Goal: Transaction & Acquisition: Book appointment/travel/reservation

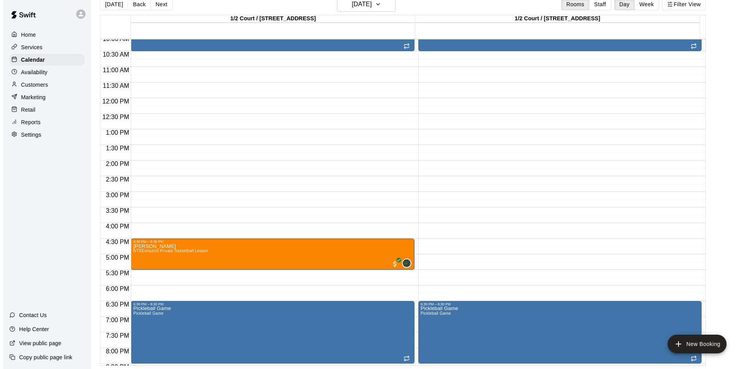
scroll to position [307, 0]
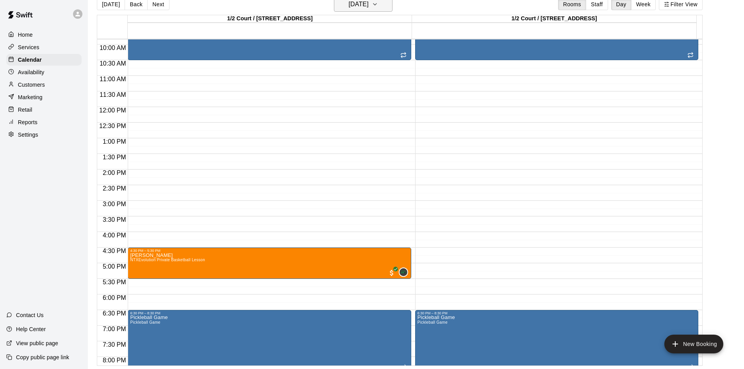
click at [378, 4] on icon "button" at bounding box center [375, 4] width 6 height 9
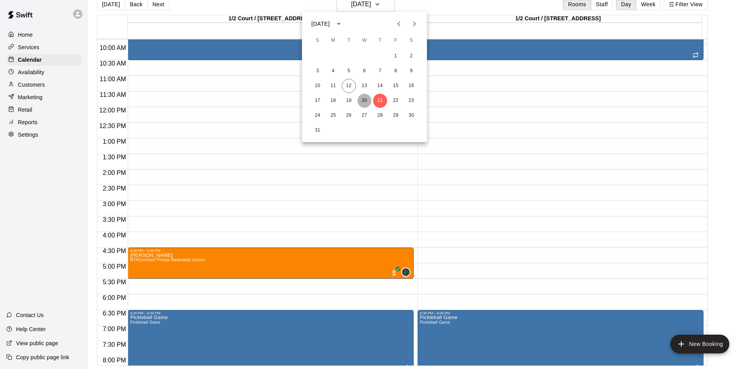
click at [362, 99] on button "20" at bounding box center [364, 101] width 14 height 14
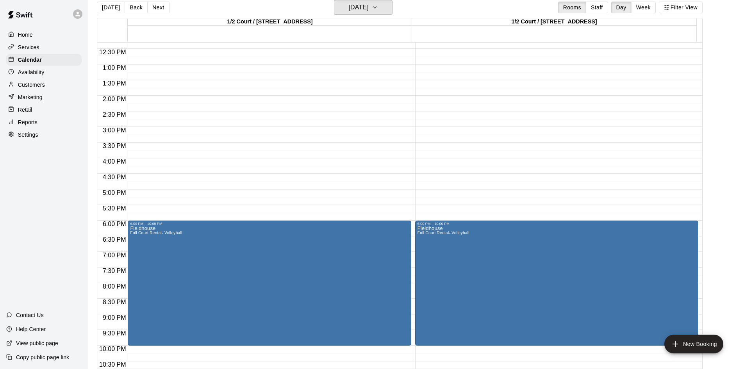
scroll to position [386, 0]
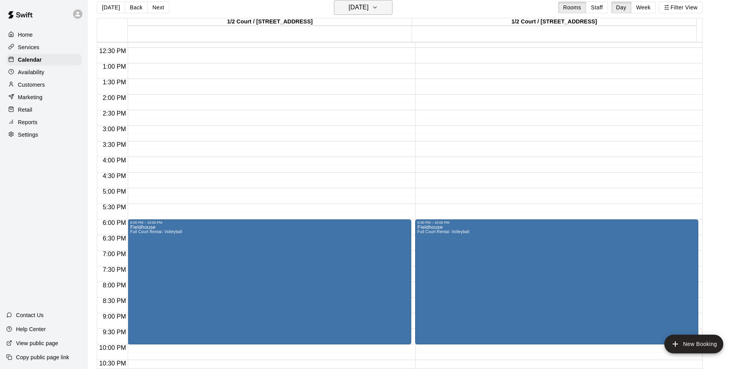
click at [378, 6] on icon "button" at bounding box center [375, 7] width 6 height 9
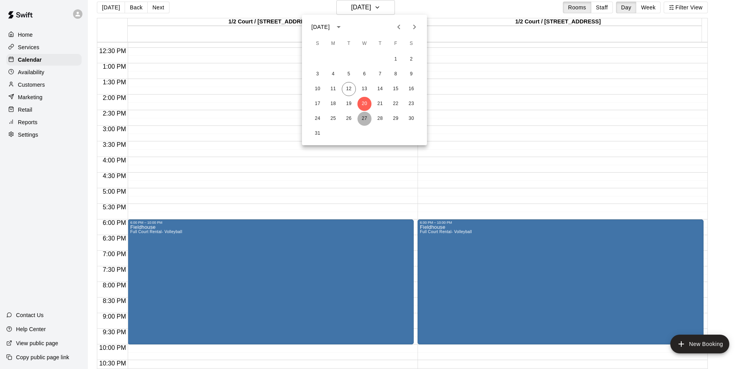
click at [367, 120] on button "27" at bounding box center [364, 119] width 14 height 14
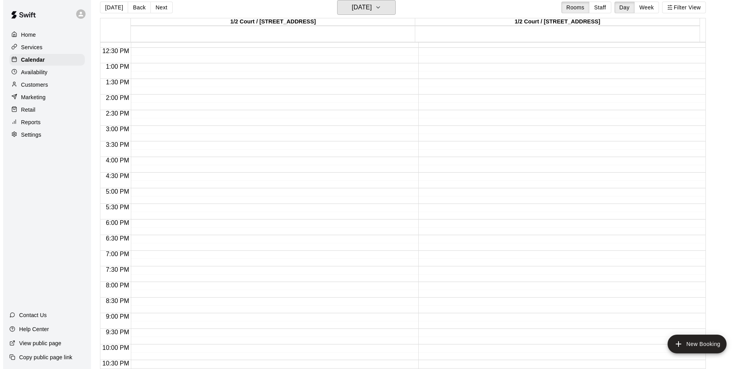
scroll to position [425, 0]
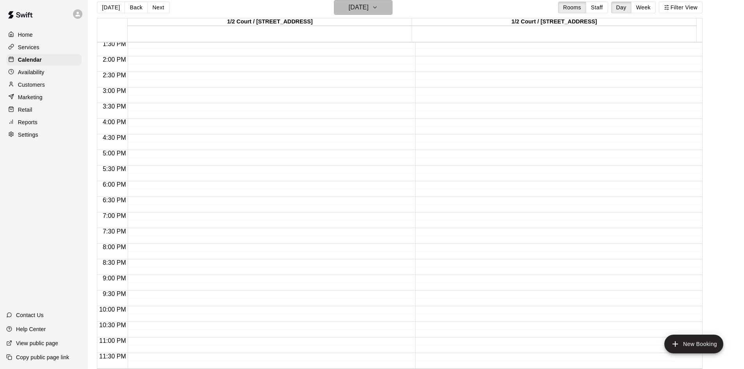
click at [378, 10] on icon "button" at bounding box center [375, 7] width 6 height 9
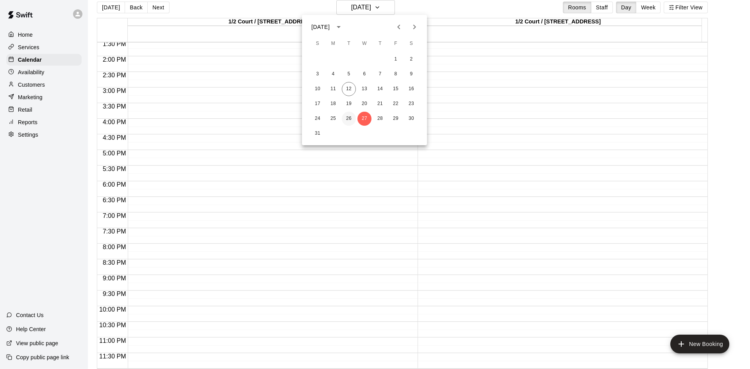
click at [346, 117] on button "26" at bounding box center [349, 119] width 14 height 14
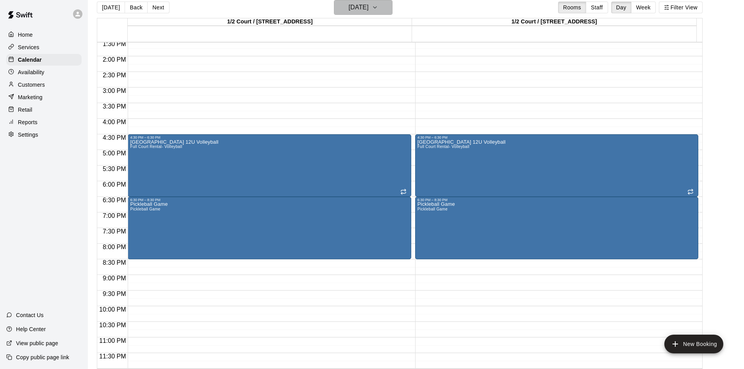
click at [378, 6] on icon "button" at bounding box center [375, 7] width 6 height 9
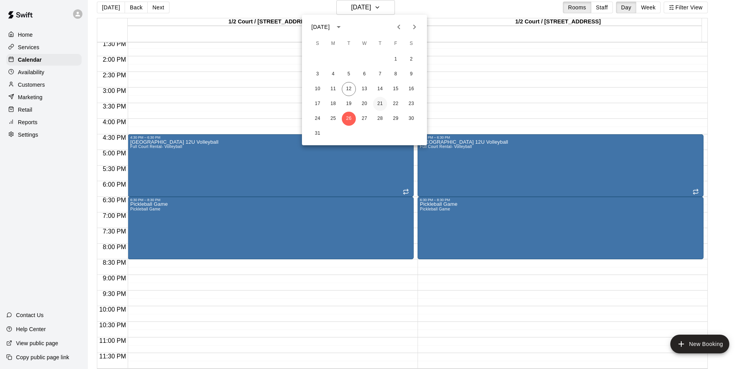
click at [384, 101] on button "21" at bounding box center [380, 104] width 14 height 14
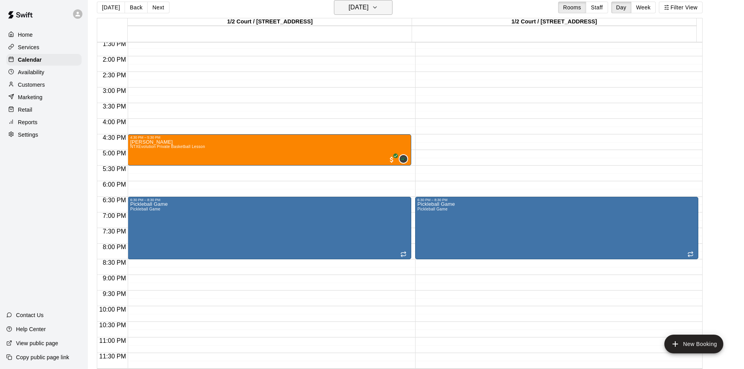
click at [378, 8] on icon "button" at bounding box center [375, 7] width 6 height 9
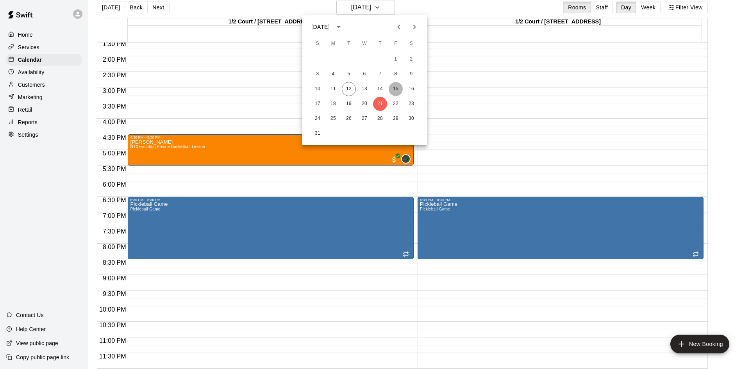
click at [396, 89] on button "15" at bounding box center [396, 89] width 14 height 14
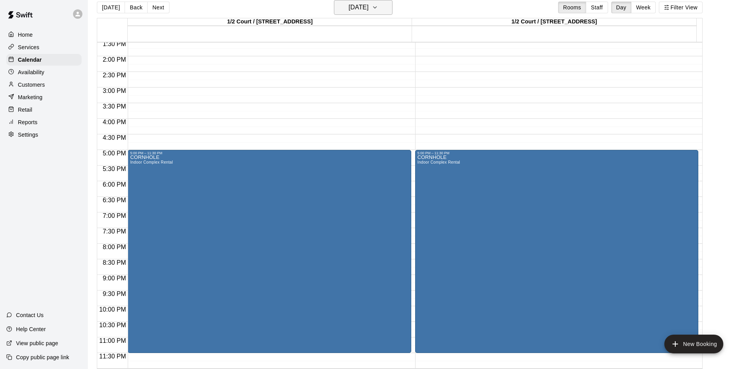
click at [378, 11] on icon "button" at bounding box center [375, 7] width 6 height 9
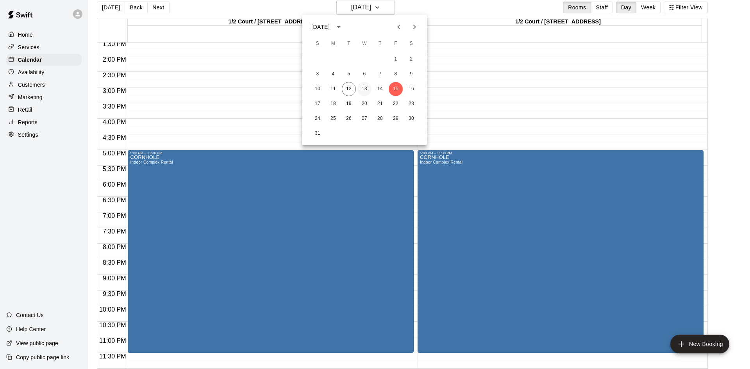
click at [365, 90] on button "13" at bounding box center [364, 89] width 14 height 14
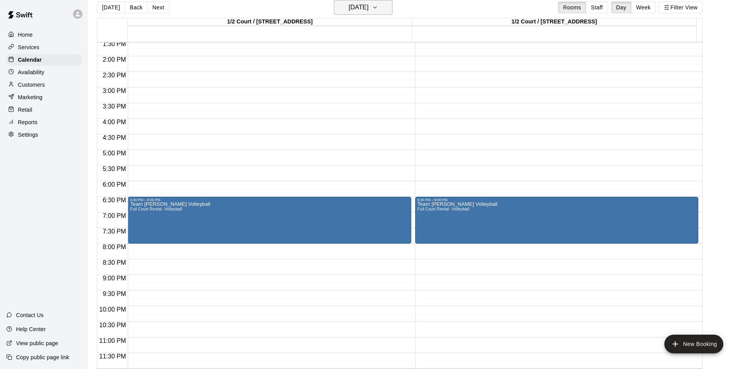
click at [393, 11] on button "[DATE]" at bounding box center [363, 7] width 59 height 15
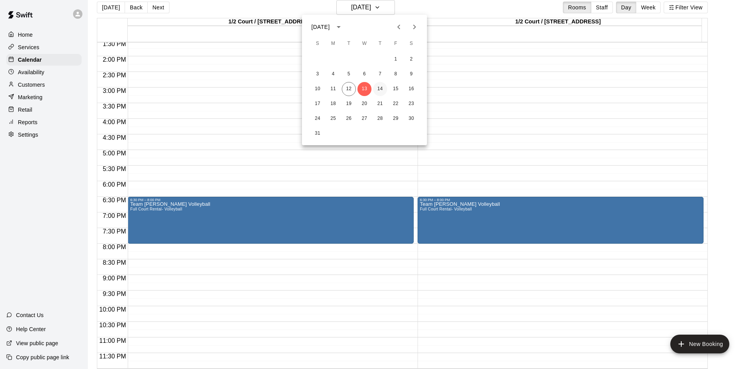
click at [379, 87] on button "14" at bounding box center [380, 89] width 14 height 14
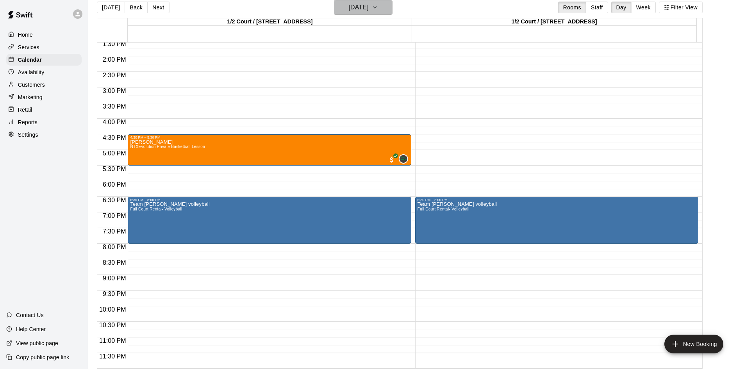
click at [378, 9] on icon "button" at bounding box center [375, 7] width 6 height 9
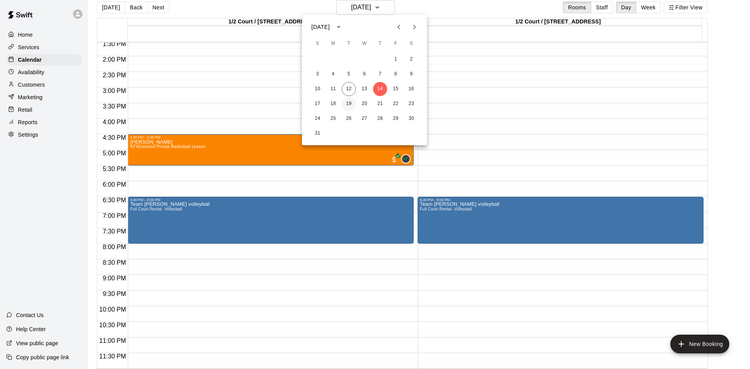
click at [346, 103] on button "19" at bounding box center [349, 104] width 14 height 14
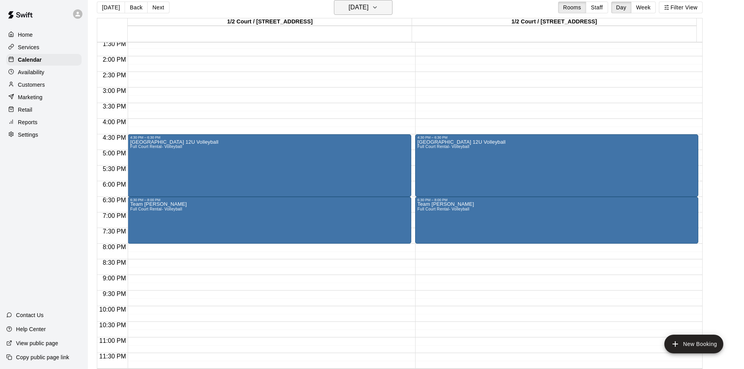
click at [378, 8] on icon "button" at bounding box center [375, 7] width 6 height 9
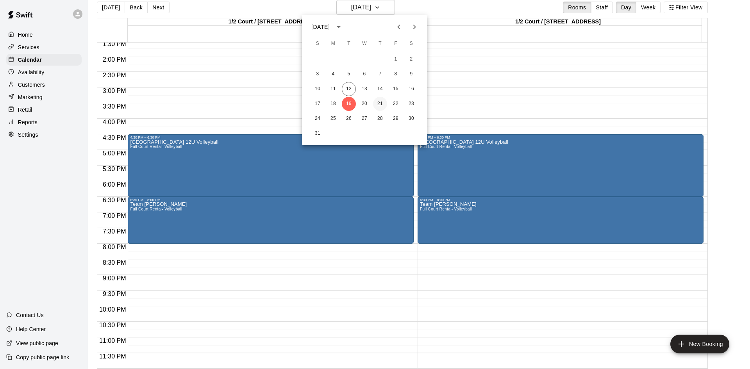
click at [379, 99] on button "21" at bounding box center [380, 104] width 14 height 14
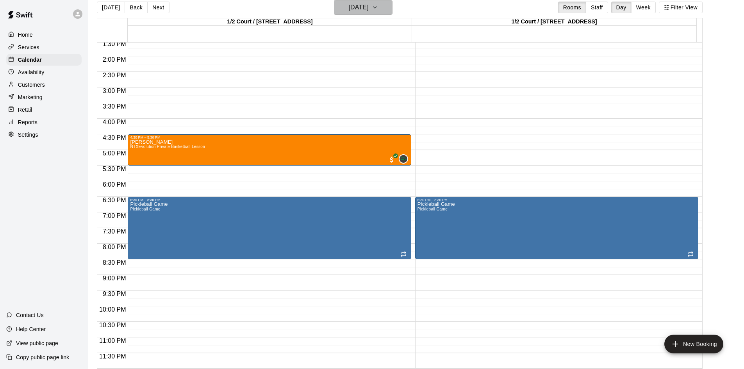
click at [378, 12] on icon "button" at bounding box center [375, 7] width 6 height 9
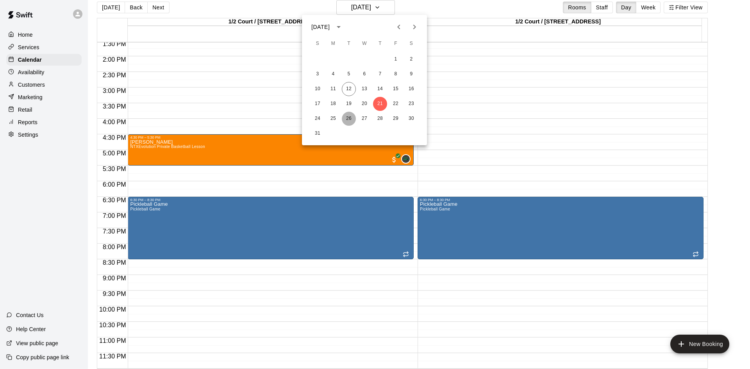
click at [352, 119] on button "26" at bounding box center [349, 119] width 14 height 14
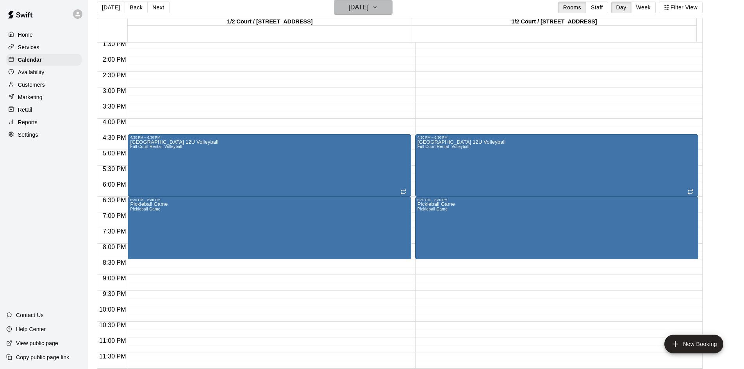
click at [378, 5] on icon "button" at bounding box center [375, 7] width 6 height 9
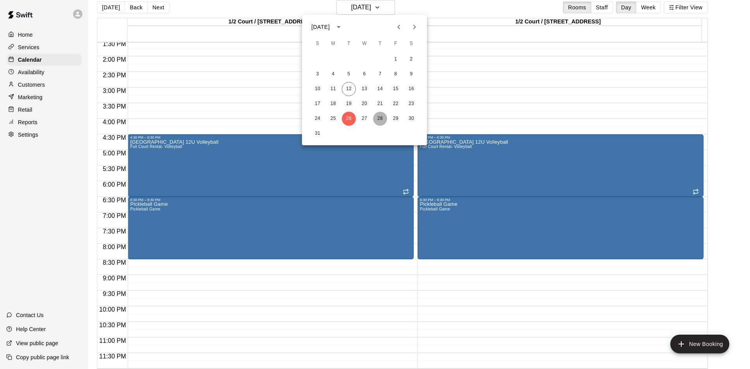
click at [380, 117] on button "28" at bounding box center [380, 119] width 14 height 14
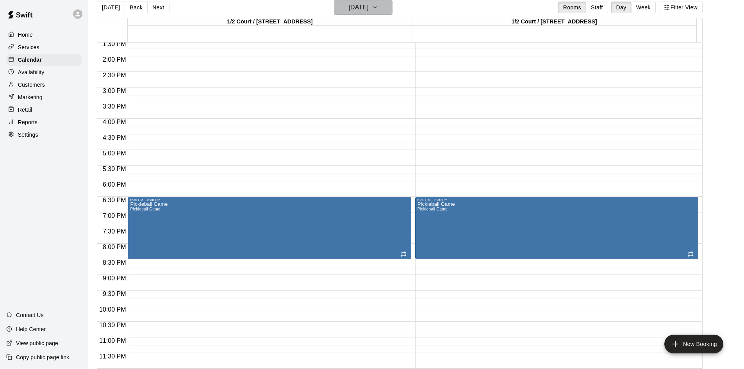
click at [378, 9] on icon "button" at bounding box center [375, 7] width 6 height 9
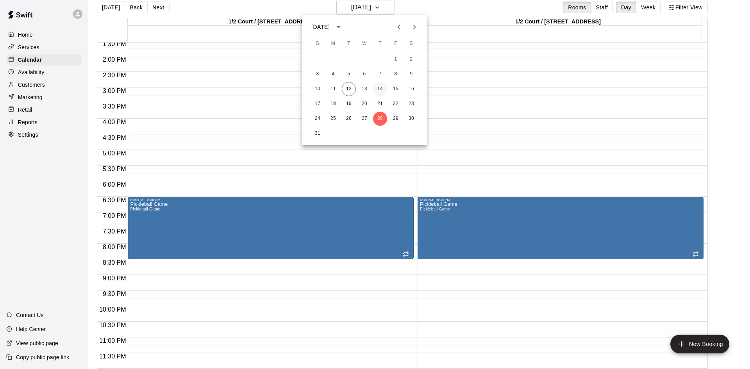
click at [382, 86] on button "14" at bounding box center [380, 89] width 14 height 14
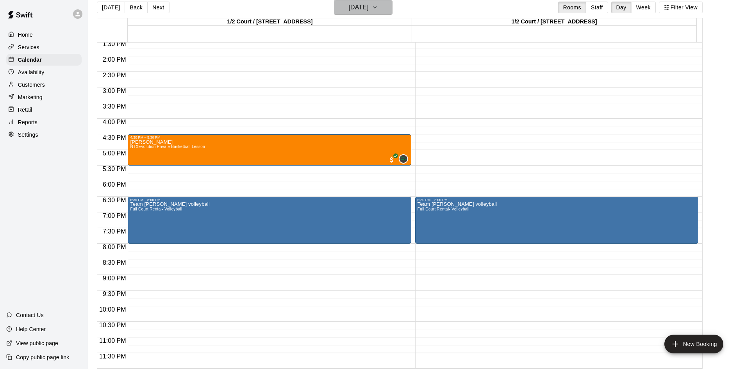
click at [378, 7] on icon "button" at bounding box center [375, 7] width 6 height 9
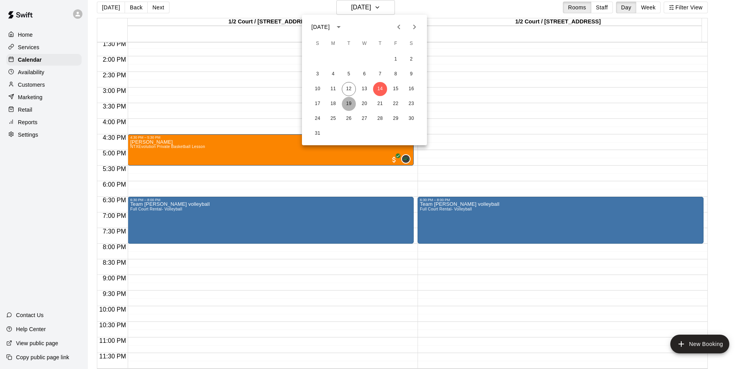
click at [350, 102] on button "19" at bounding box center [349, 104] width 14 height 14
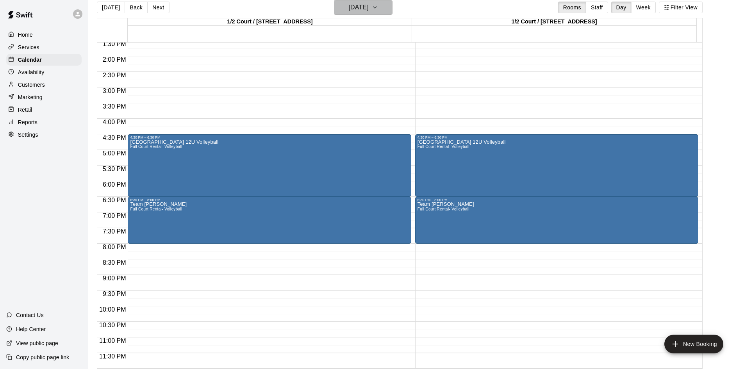
click at [378, 6] on icon "button" at bounding box center [375, 7] width 6 height 9
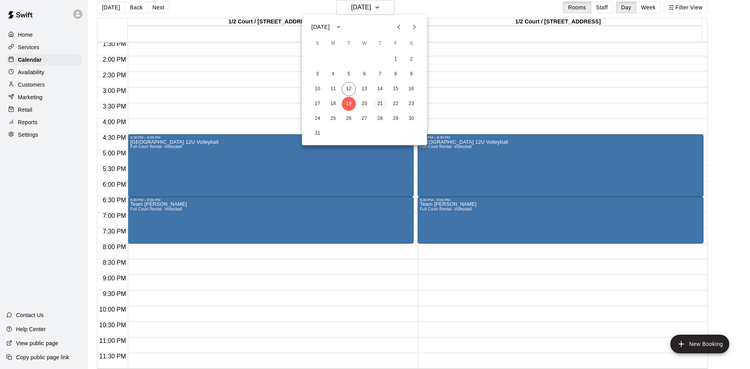
click at [377, 104] on button "21" at bounding box center [380, 104] width 14 height 14
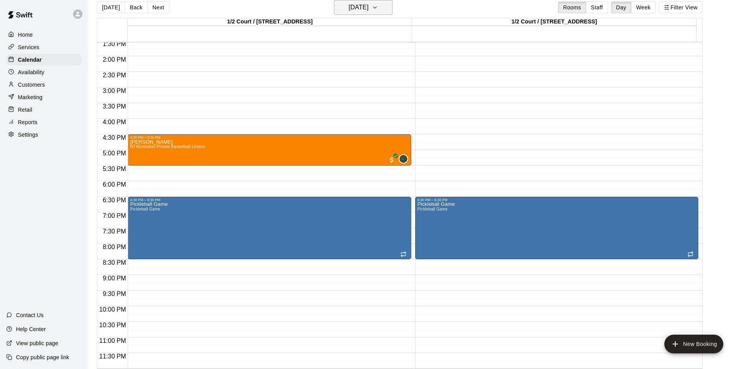
click at [366, 7] on h6 "[DATE]" at bounding box center [359, 7] width 20 height 11
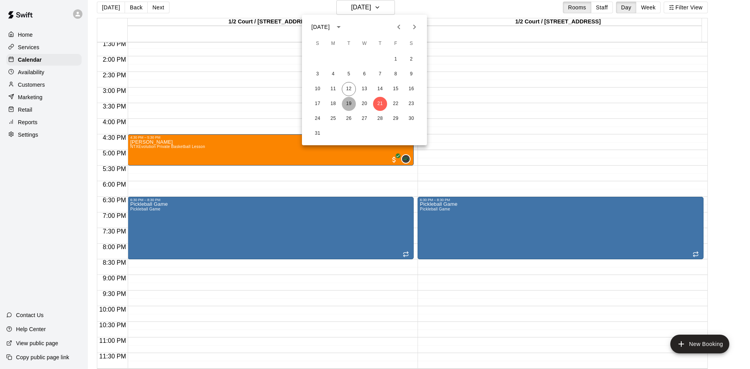
click at [347, 105] on button "19" at bounding box center [349, 104] width 14 height 14
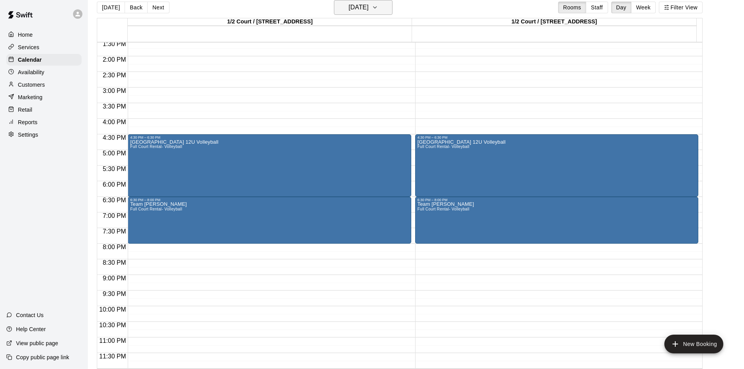
click at [349, 6] on h6 "[DATE]" at bounding box center [359, 7] width 20 height 11
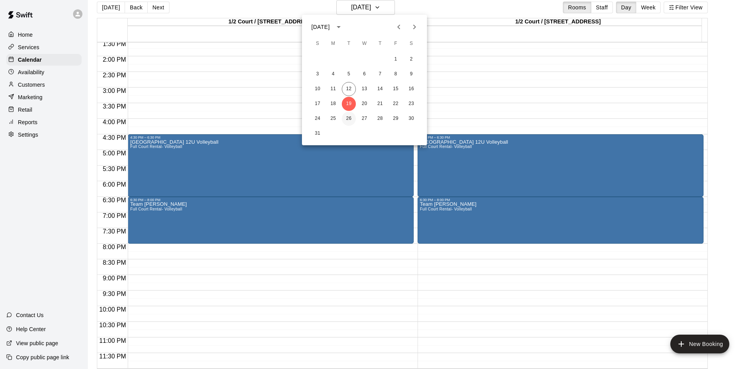
click at [350, 117] on button "26" at bounding box center [349, 119] width 14 height 14
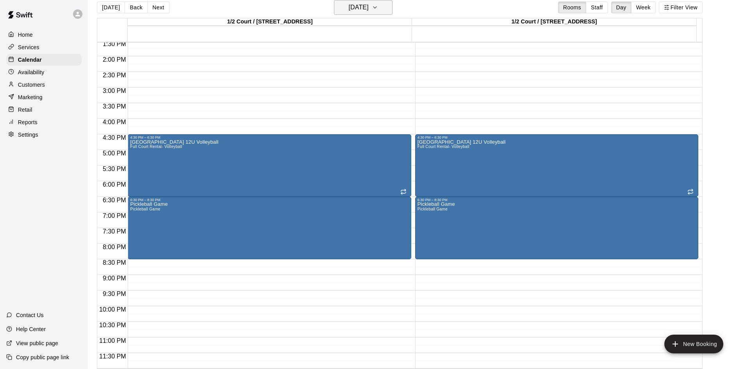
click at [369, 6] on h6 "[DATE]" at bounding box center [359, 7] width 20 height 11
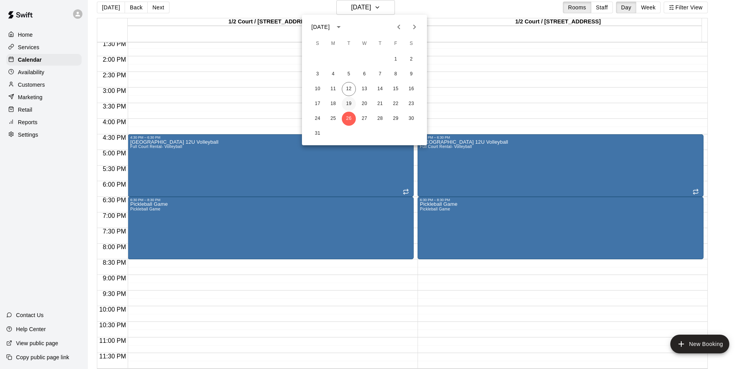
click at [350, 101] on button "19" at bounding box center [349, 104] width 14 height 14
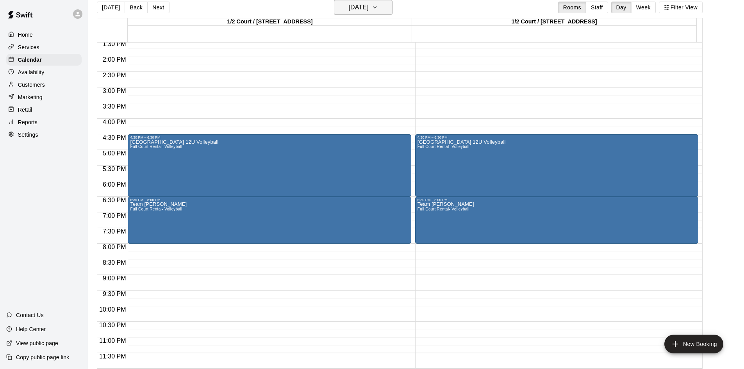
click at [349, 5] on h6 "[DATE]" at bounding box center [359, 7] width 20 height 11
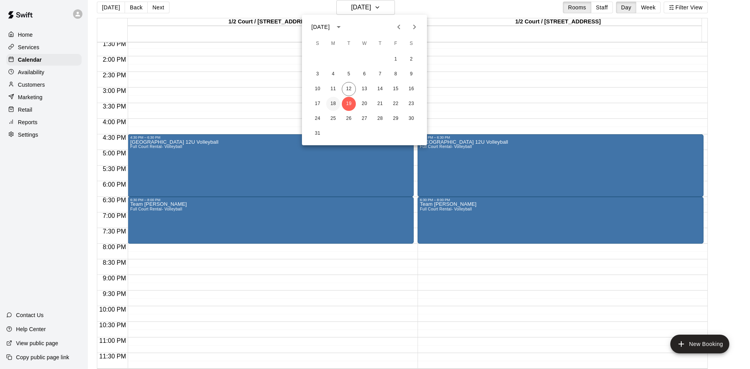
click at [339, 103] on button "18" at bounding box center [333, 104] width 14 height 14
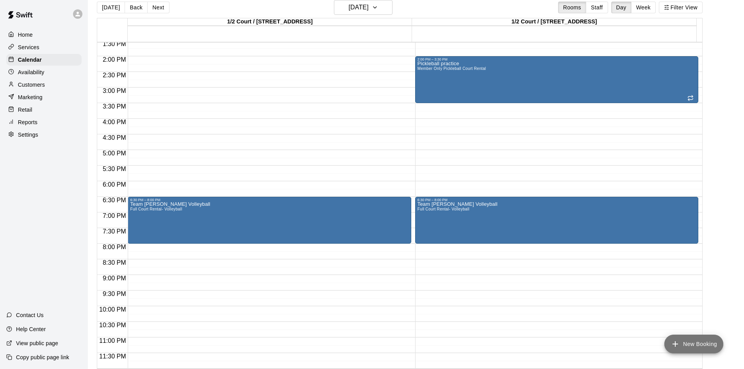
drag, startPoint x: 672, startPoint y: 338, endPoint x: 705, endPoint y: 341, distance: 32.9
click at [682, 340] on button "New Booking" at bounding box center [693, 344] width 59 height 19
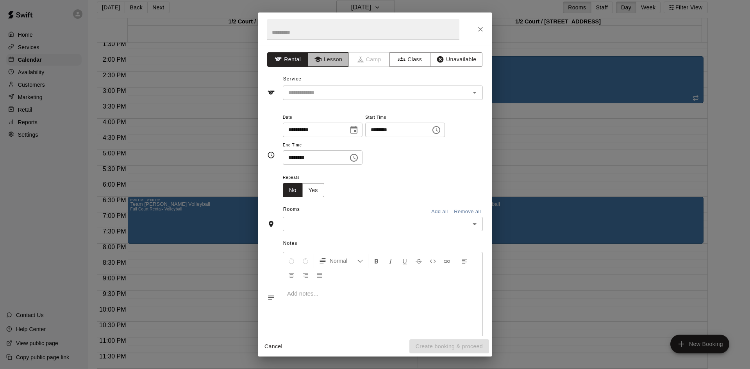
click at [335, 60] on button "Lesson" at bounding box center [328, 59] width 41 height 14
drag, startPoint x: 397, startPoint y: 89, endPoint x: 475, endPoint y: 94, distance: 78.7
click at [397, 89] on input "text" at bounding box center [371, 93] width 172 height 10
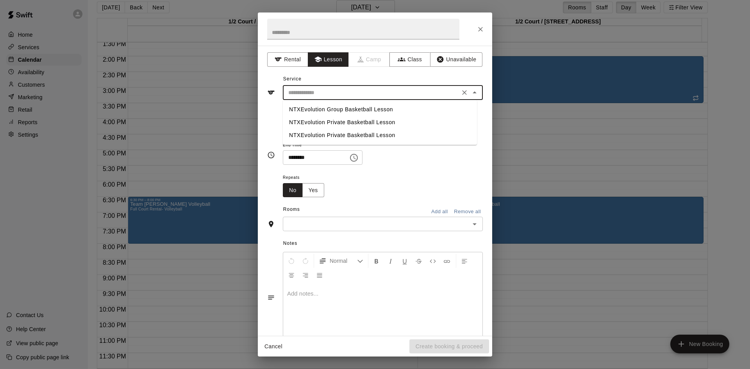
click at [354, 121] on li "NTXEvolution Private Basketball Lesson" at bounding box center [380, 122] width 194 height 13
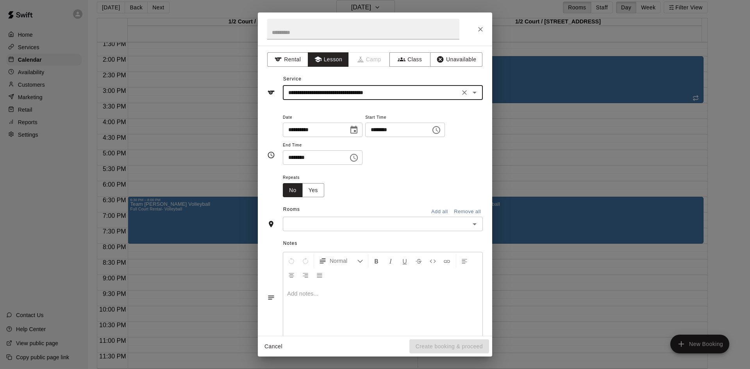
type input "**********"
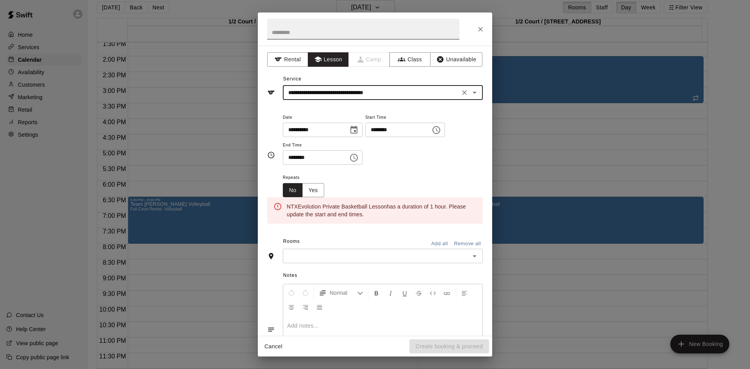
click at [346, 35] on input "text" at bounding box center [363, 29] width 192 height 21
type input "***"
click at [388, 136] on input "********" at bounding box center [395, 130] width 60 height 14
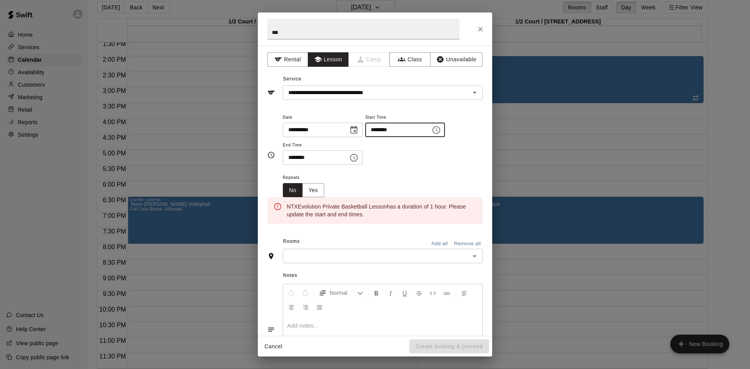
type input "********"
click at [357, 162] on div "******** ​" at bounding box center [323, 157] width 80 height 14
click at [343, 160] on input "********" at bounding box center [313, 157] width 60 height 14
click at [343, 157] on input "********" at bounding box center [313, 157] width 60 height 14
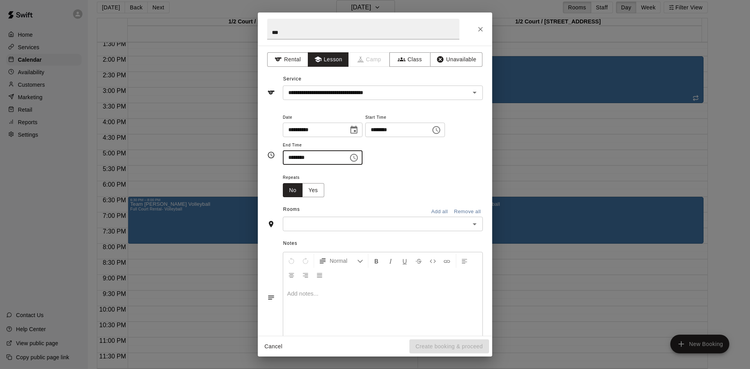
type input "********"
click at [397, 225] on input "text" at bounding box center [376, 224] width 182 height 10
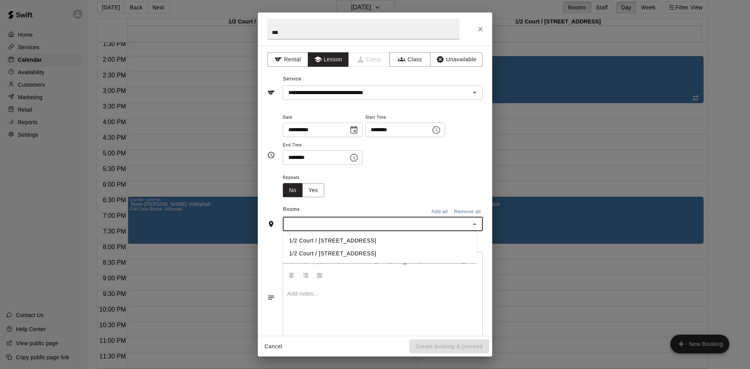
drag, startPoint x: 393, startPoint y: 238, endPoint x: 487, endPoint y: 239, distance: 93.8
click at [397, 238] on li "1/2 Court / [STREET_ADDRESS]" at bounding box center [380, 240] width 194 height 13
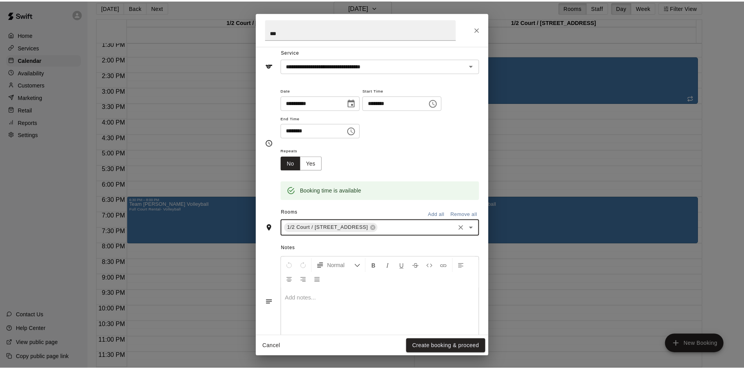
scroll to position [53, 0]
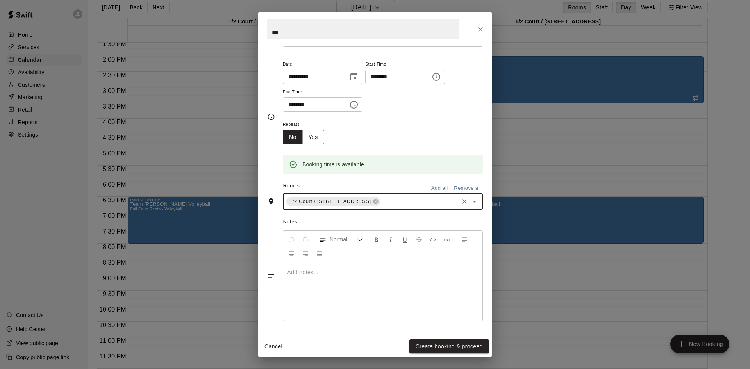
drag, startPoint x: 466, startPoint y: 345, endPoint x: 538, endPoint y: 320, distance: 76.5
click at [466, 345] on button "Create booking & proceed" at bounding box center [449, 346] width 80 height 14
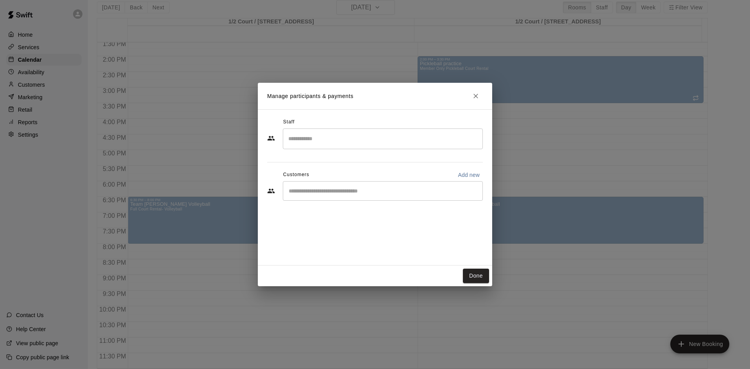
click at [350, 140] on input "Search staff" at bounding box center [382, 139] width 193 height 14
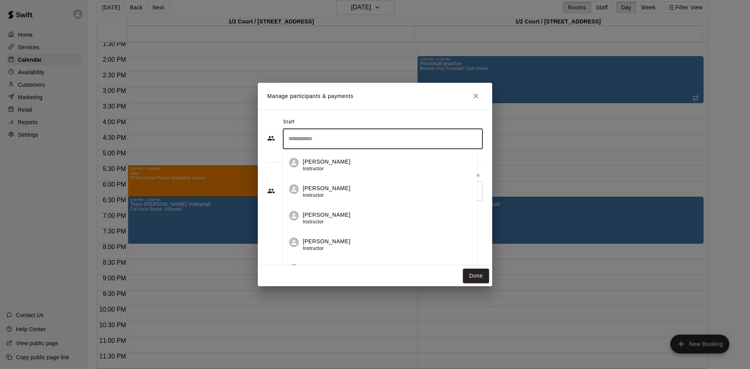
type input "*"
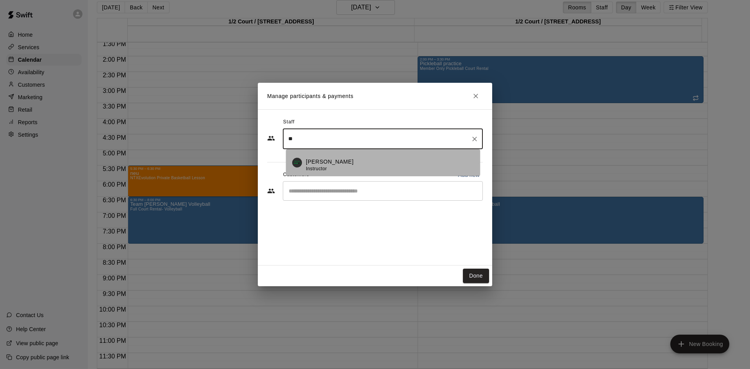
click at [398, 157] on li "[PERSON_NAME] Instructor" at bounding box center [383, 162] width 194 height 27
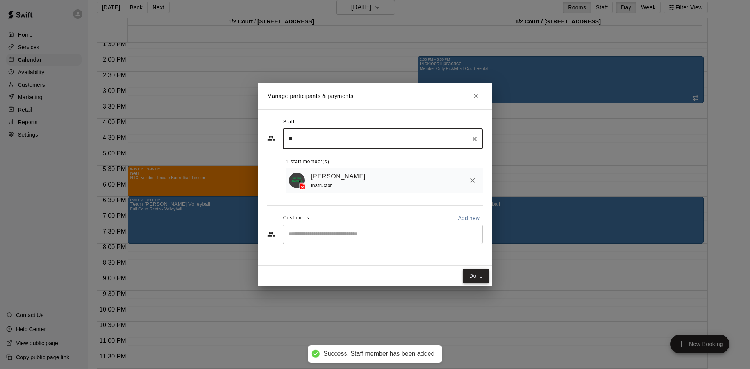
type input "**"
click at [478, 275] on button "Done" at bounding box center [476, 276] width 26 height 14
